Goal: Task Accomplishment & Management: Use online tool/utility

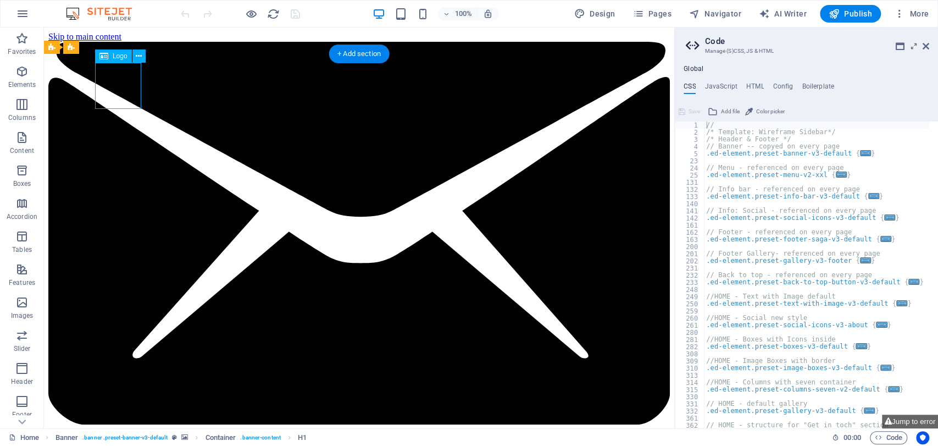
select select "px"
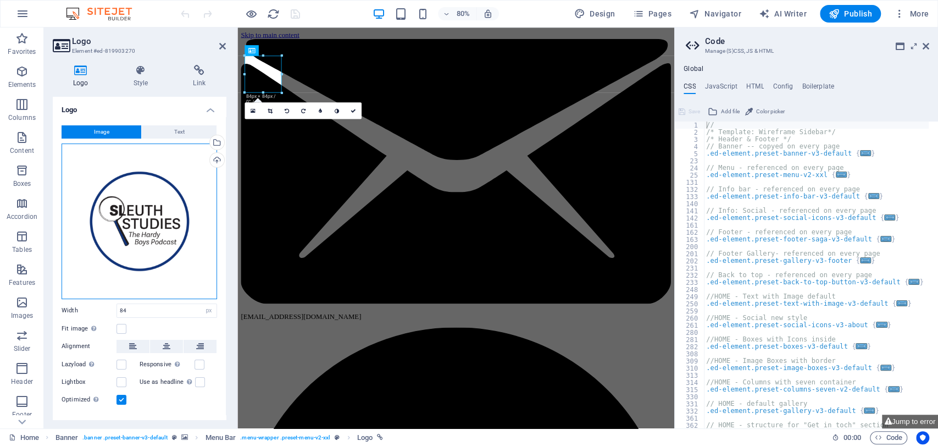
click at [140, 228] on div "Drag files here, click to choose files or select files from Files or our free s…" at bounding box center [140, 221] width 156 height 156
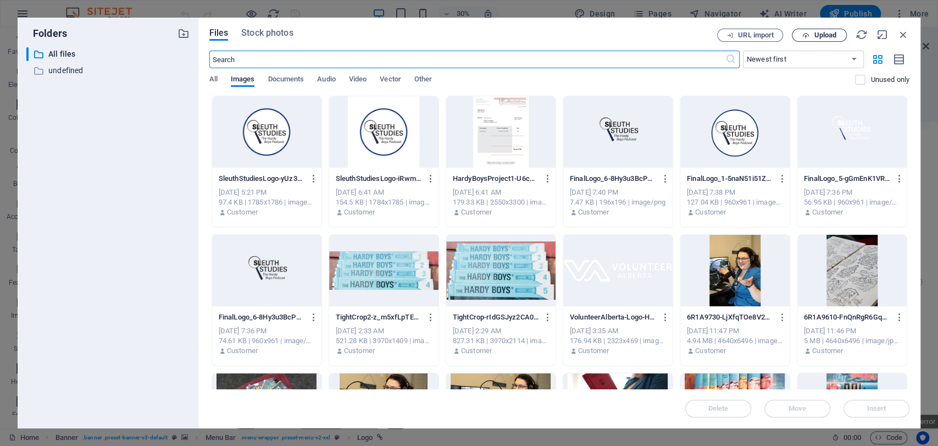
click at [810, 36] on span "Upload" at bounding box center [819, 35] width 45 height 7
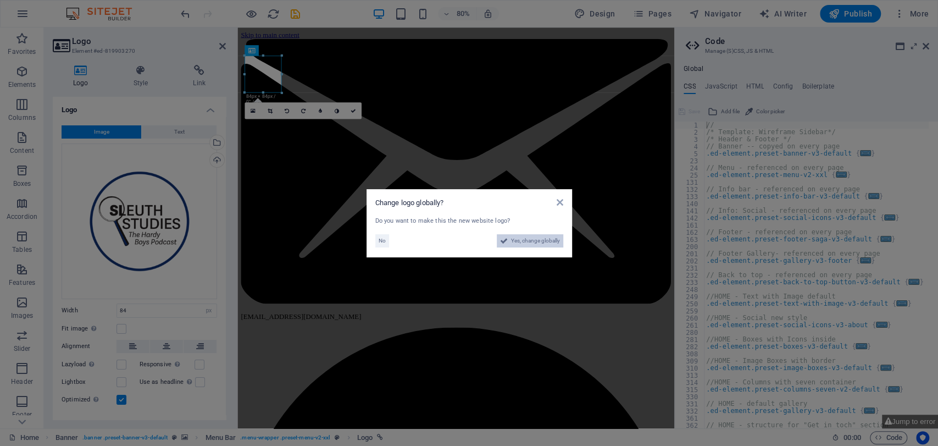
click at [533, 239] on span "Yes, change globally" at bounding box center [535, 240] width 49 height 13
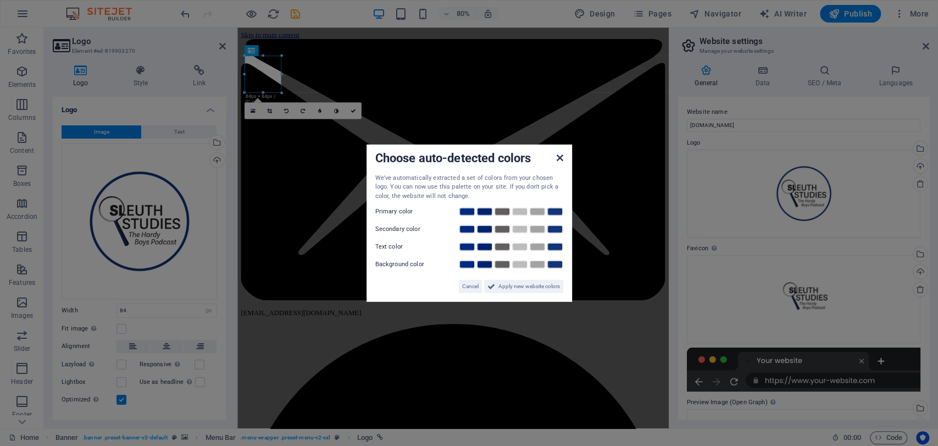
click at [558, 154] on icon at bounding box center [559, 157] width 7 height 9
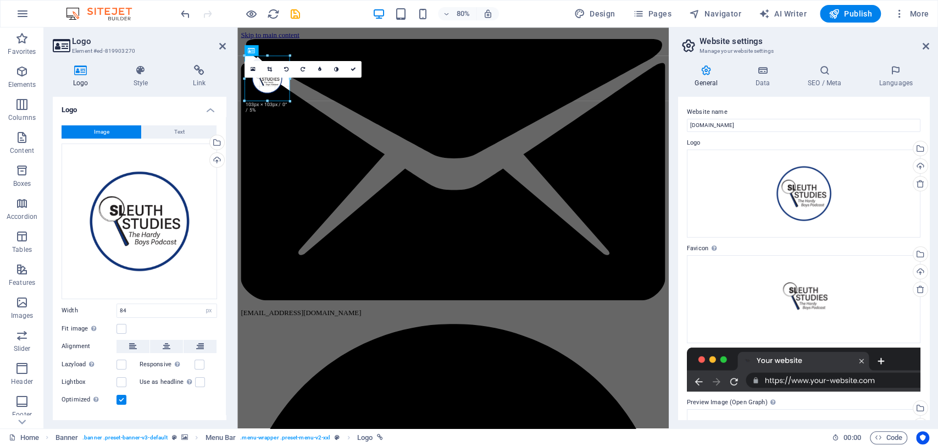
drag, startPoint x: 282, startPoint y: 92, endPoint x: 68, endPoint y: 98, distance: 213.9
drag, startPoint x: 290, startPoint y: 102, endPoint x: 300, endPoint y: 114, distance: 16.0
type input "120"
click at [351, 71] on icon at bounding box center [353, 69] width 5 height 5
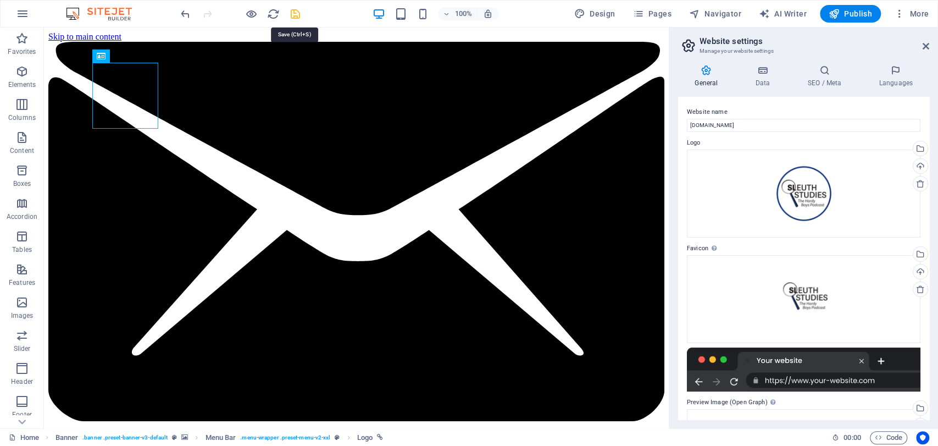
click at [290, 13] on icon "save" at bounding box center [295, 14] width 13 height 13
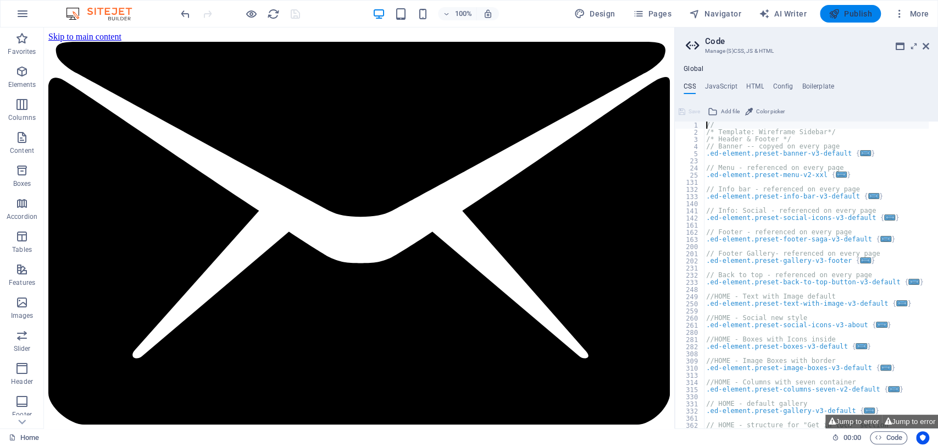
click at [864, 13] on span "Publish" at bounding box center [850, 13] width 43 height 11
